Goal: Information Seeking & Learning: Learn about a topic

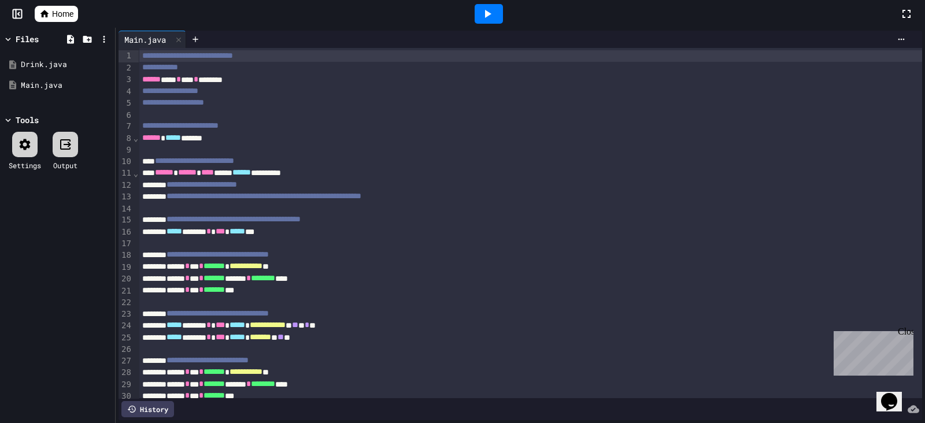
click at [54, 13] on span "Home" at bounding box center [62, 14] width 21 height 12
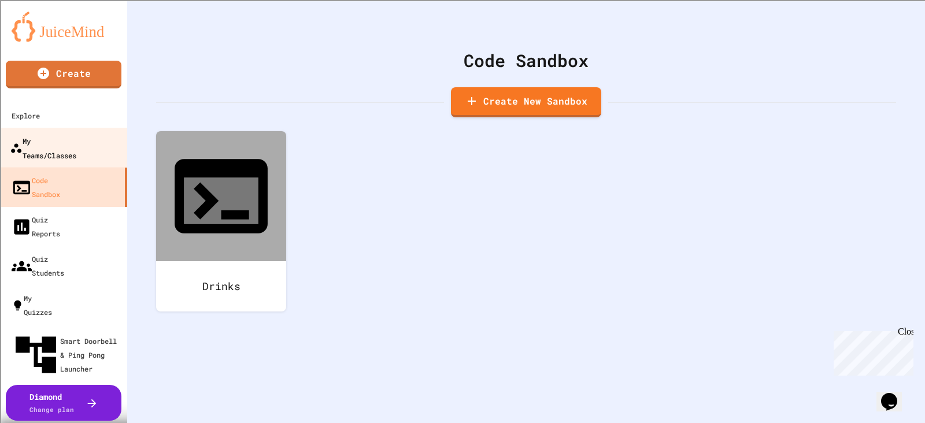
click at [43, 144] on div "My Teams/Classes" at bounding box center [43, 148] width 67 height 28
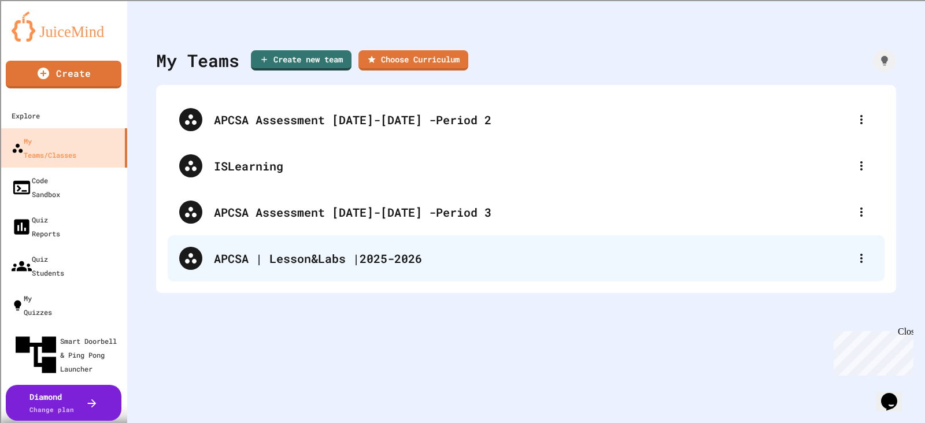
click at [325, 261] on div "APCSA | Lesson&Labs |2025-2026" at bounding box center [532, 258] width 636 height 17
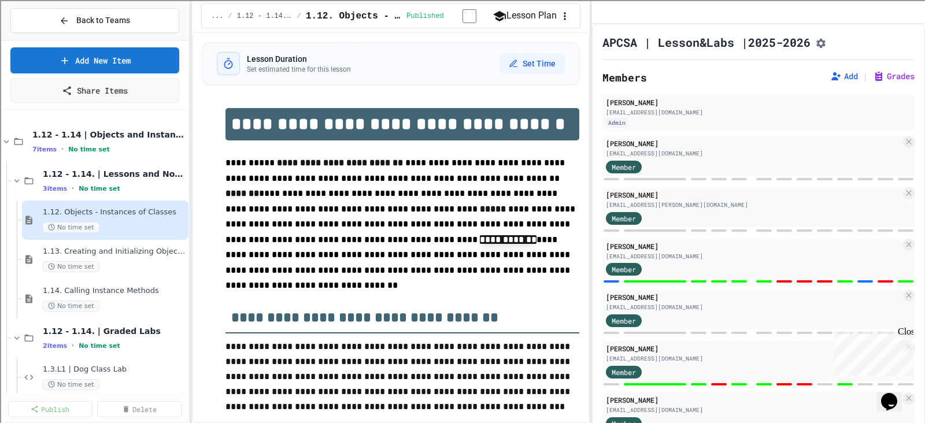
click at [68, 172] on span "1.12 - 1.14. | Lessons and Notes" at bounding box center [114, 174] width 143 height 10
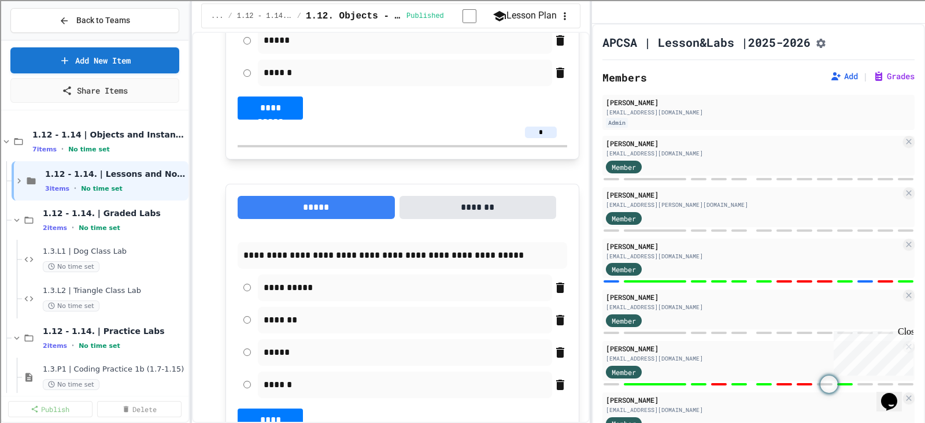
scroll to position [4192, 0]
